Goal: Task Accomplishment & Management: Manage account settings

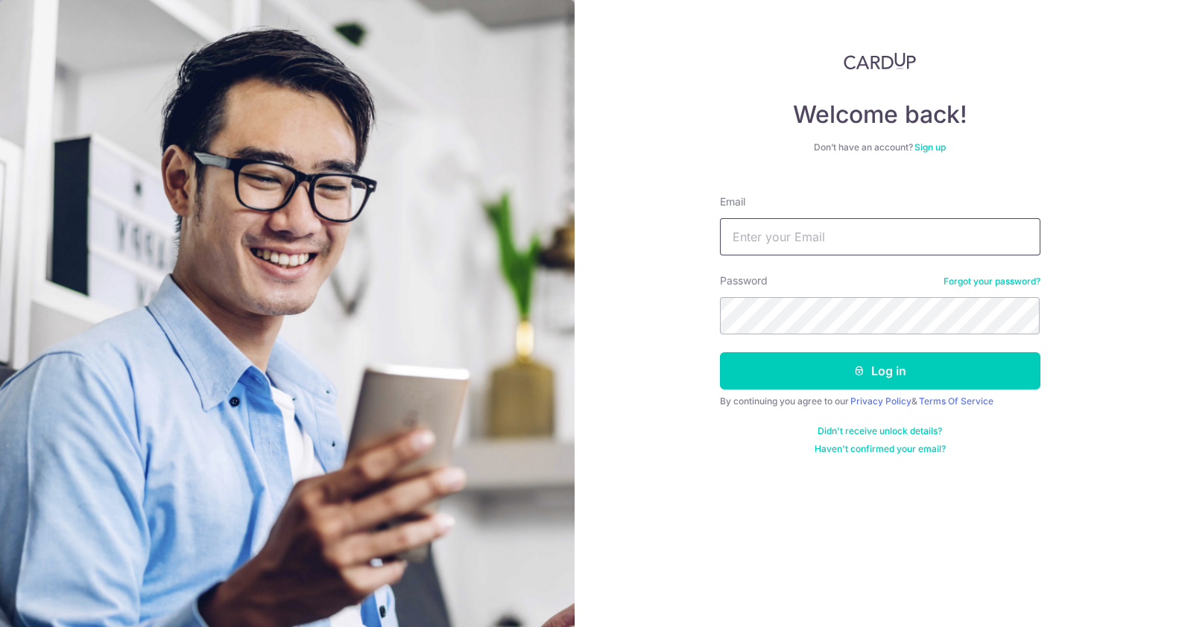
click at [756, 241] on input "Email" at bounding box center [880, 236] width 320 height 37
type input "[EMAIL_ADDRESS][DOMAIN_NAME]"
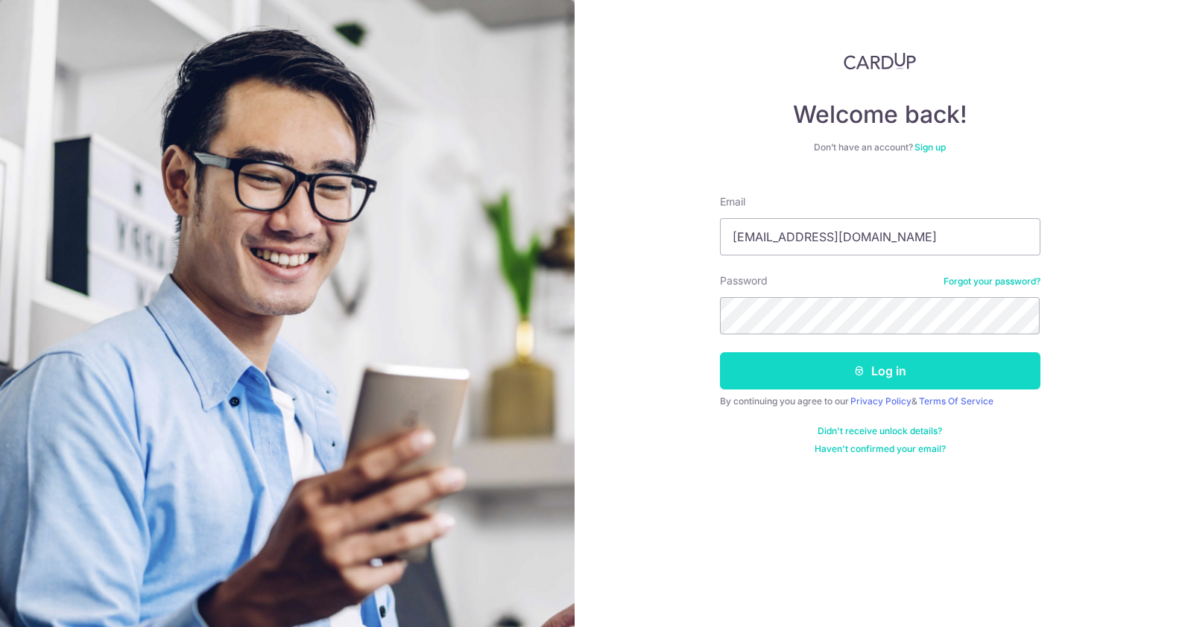
click at [849, 372] on button "Log in" at bounding box center [880, 370] width 320 height 37
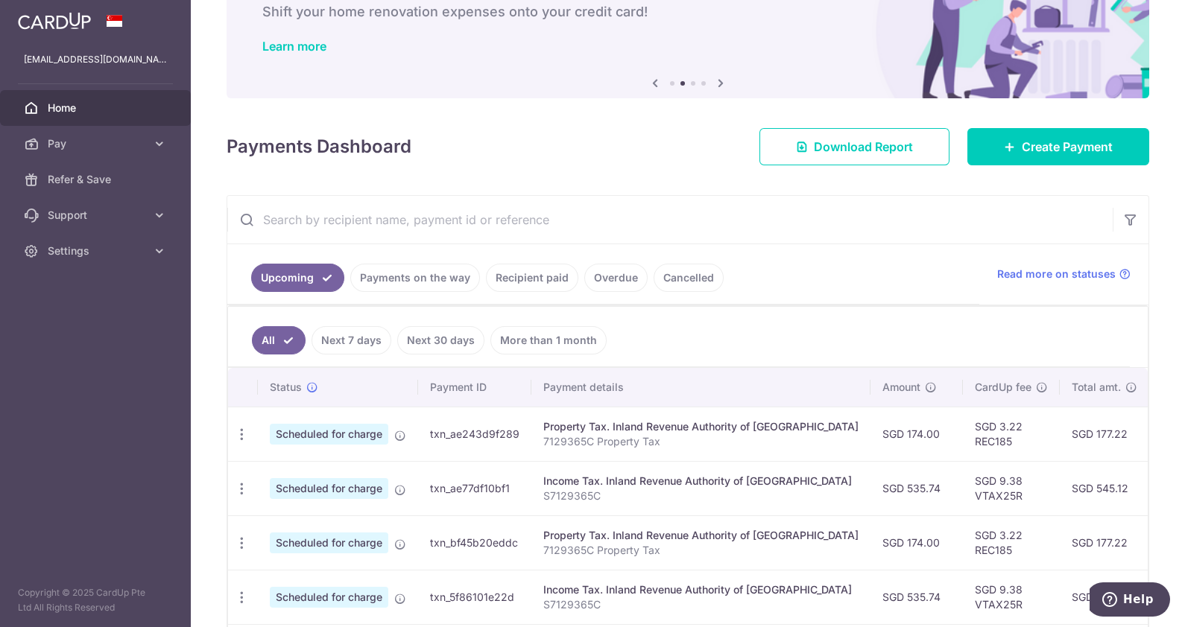
scroll to position [186, 0]
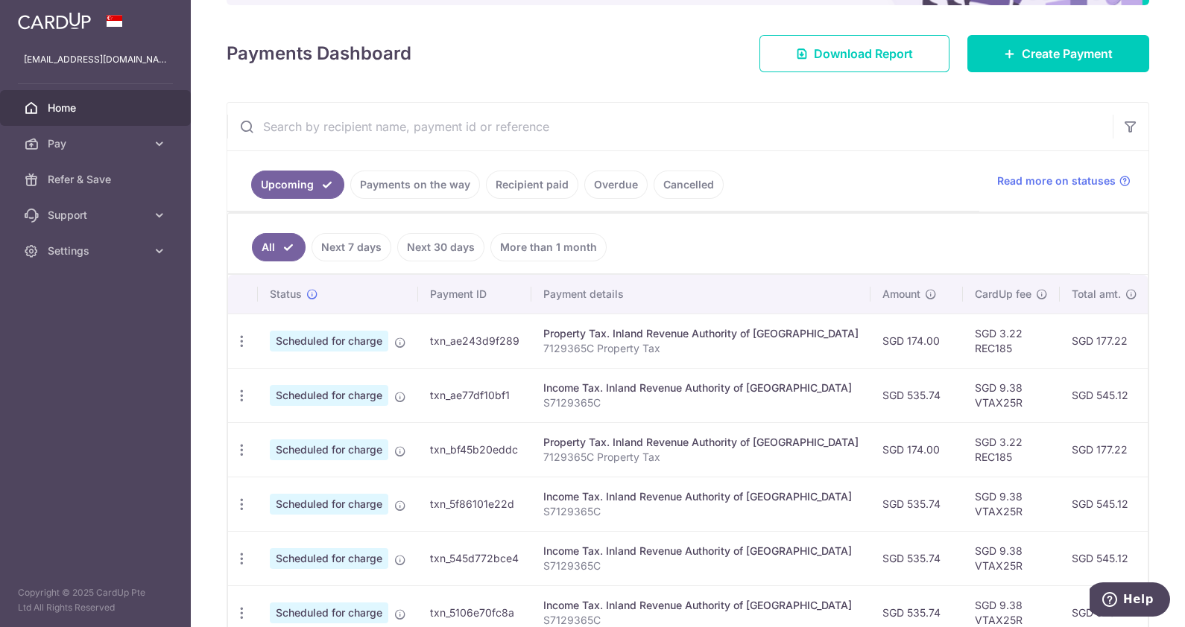
click at [524, 183] on link "Recipient paid" at bounding box center [532, 185] width 92 height 28
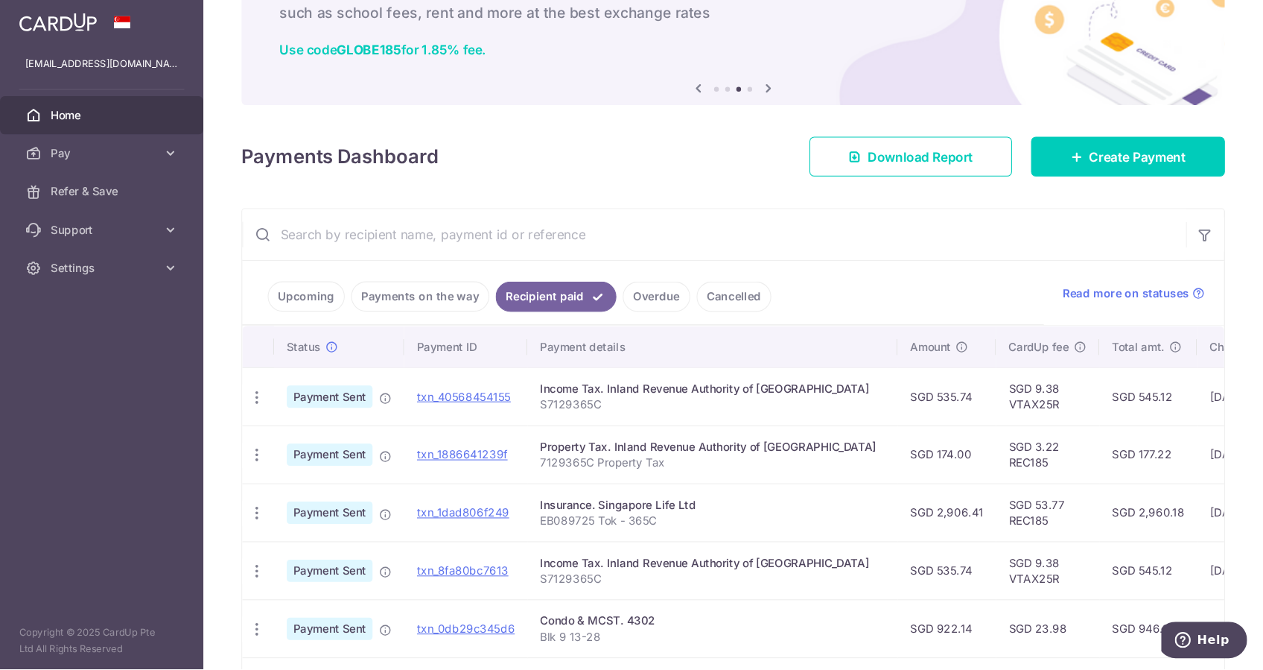
scroll to position [93, 0]
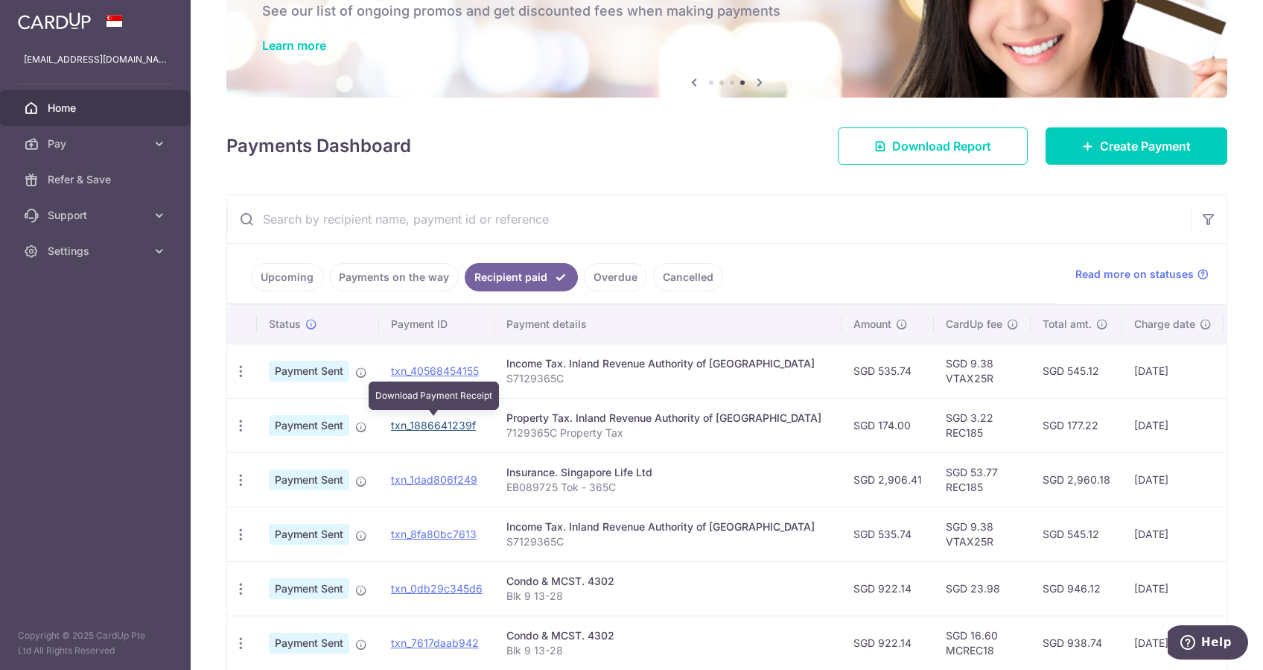
drag, startPoint x: 441, startPoint y: 420, endPoint x: 743, endPoint y: 85, distance: 451.0
click at [441, 421] on link "txn_1886641239f" at bounding box center [433, 425] width 85 height 13
